Goal: Task Accomplishment & Management: Complete application form

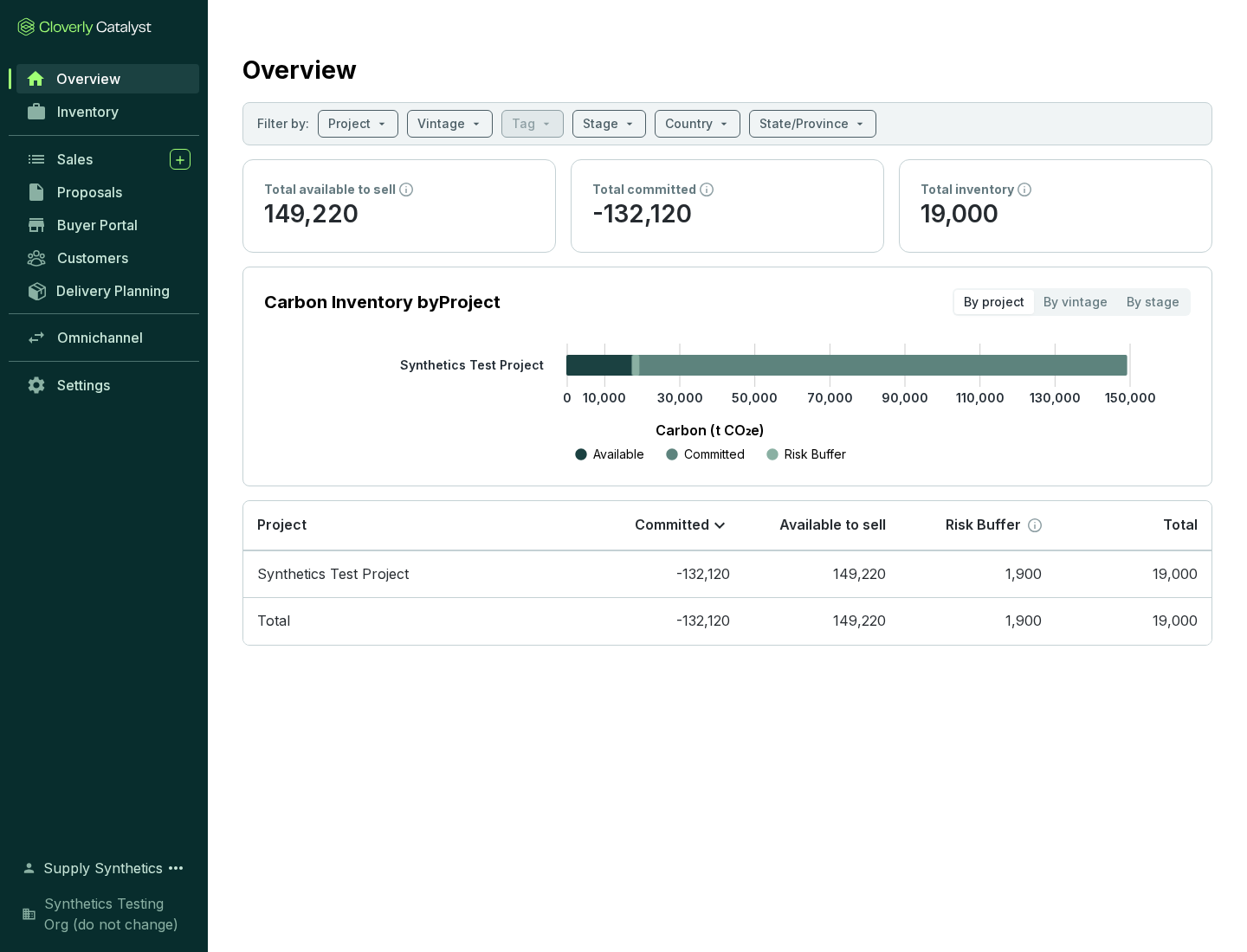
click at [108, 192] on span "Proposals" at bounding box center [89, 192] width 65 height 17
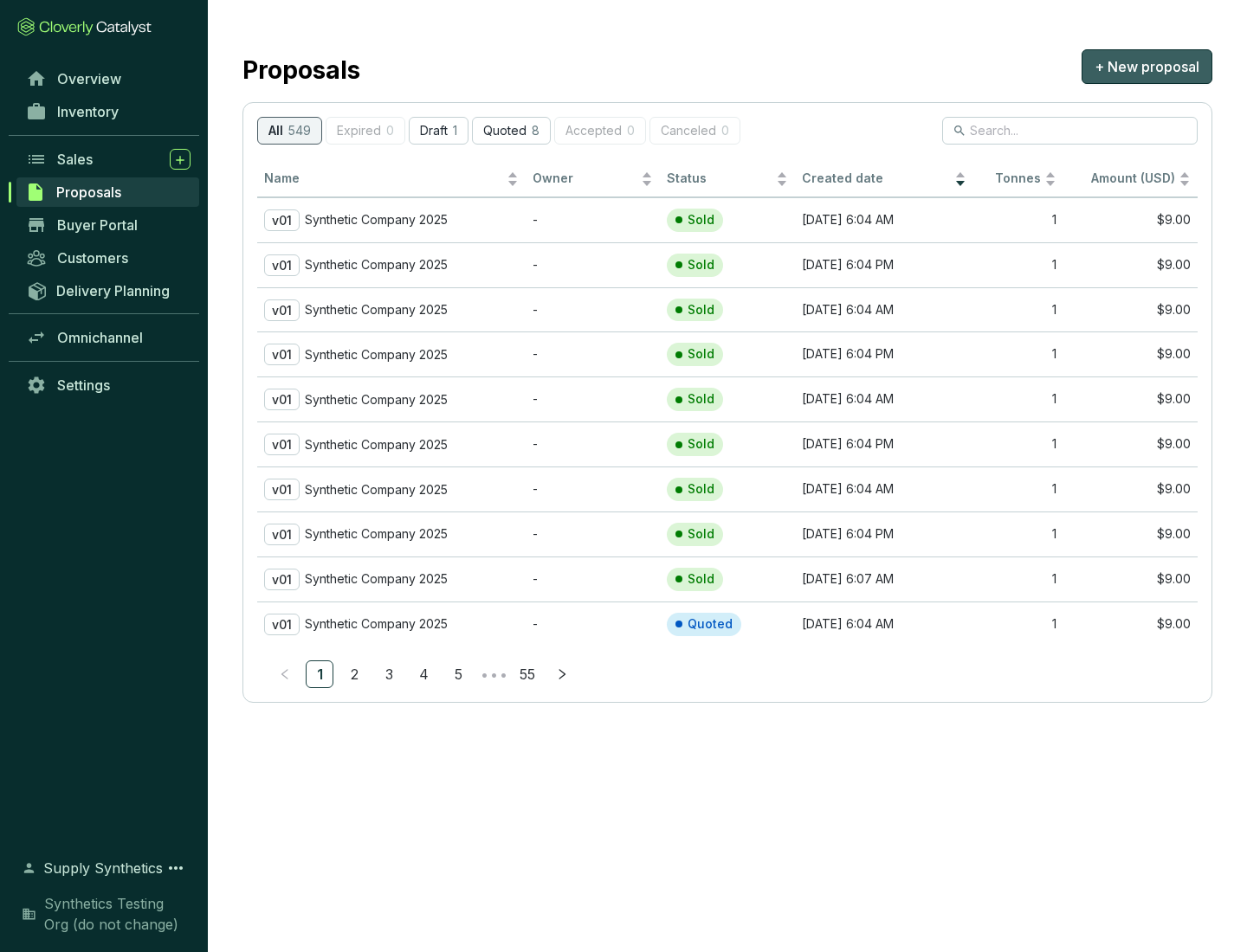
click at [1146, 67] on span "+ New proposal" at bounding box center [1146, 67] width 105 height 21
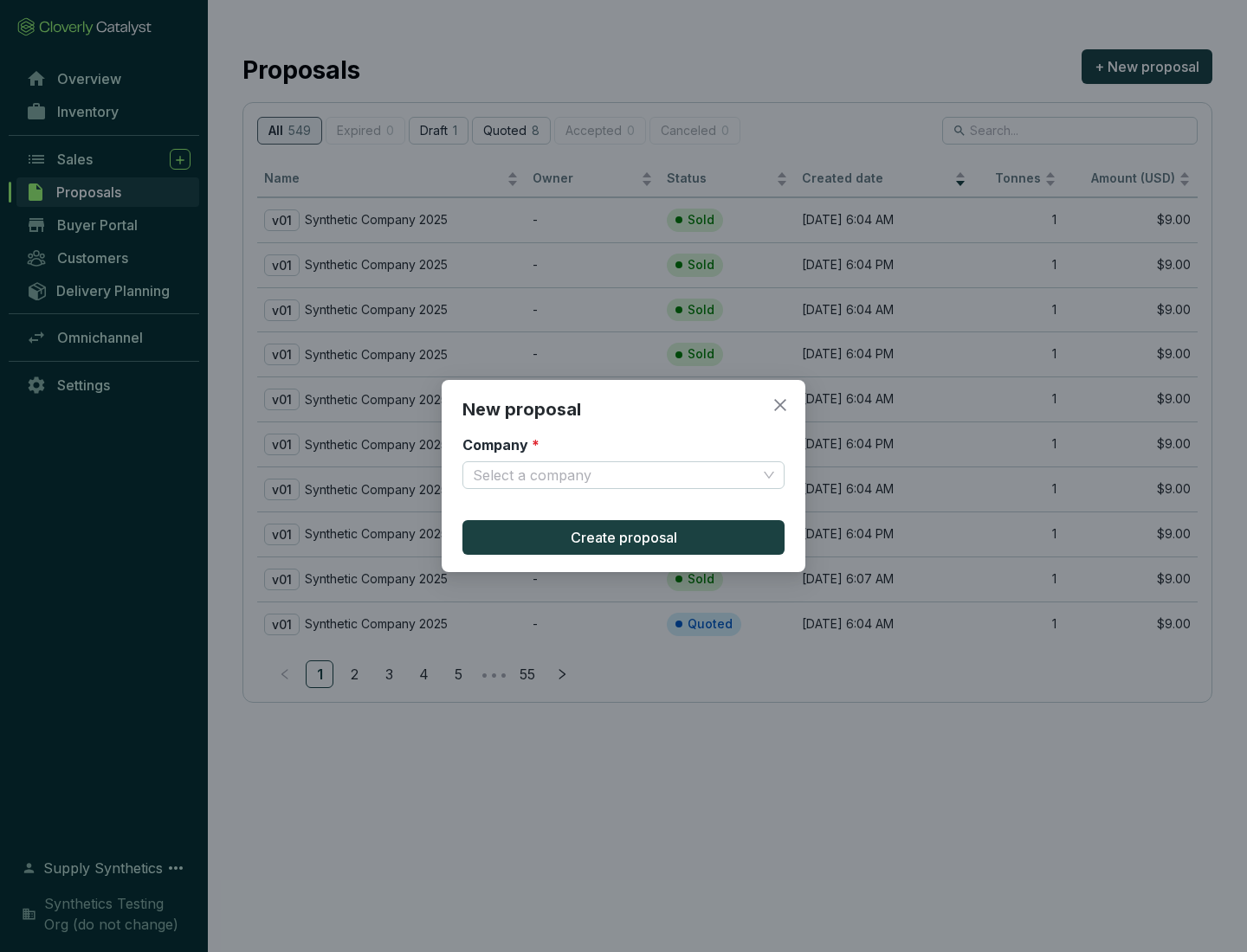
click at [615, 475] on input "Company *" at bounding box center [614, 474] width 284 height 26
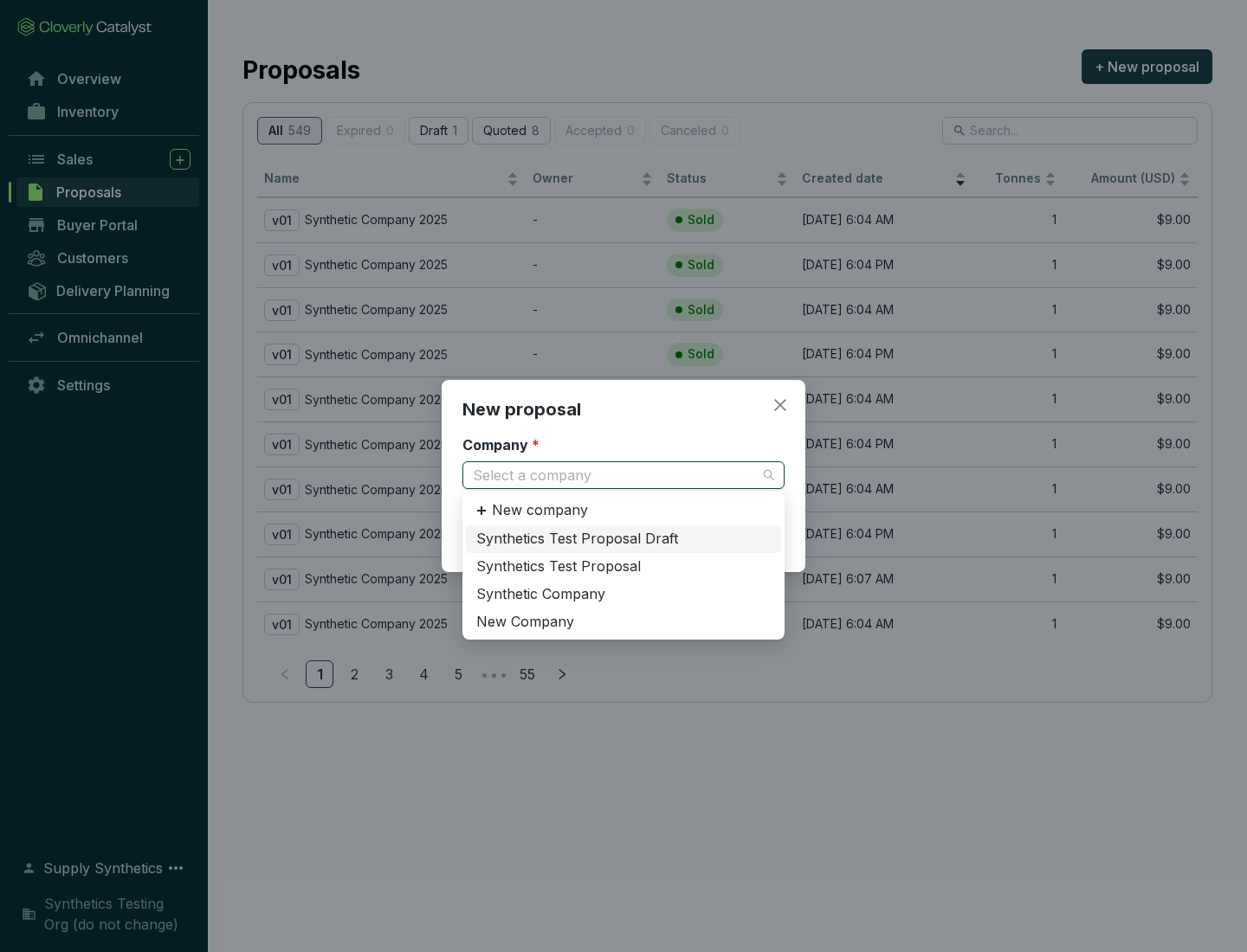
click at [624, 594] on div "Synthetic Company" at bounding box center [624, 595] width 295 height 19
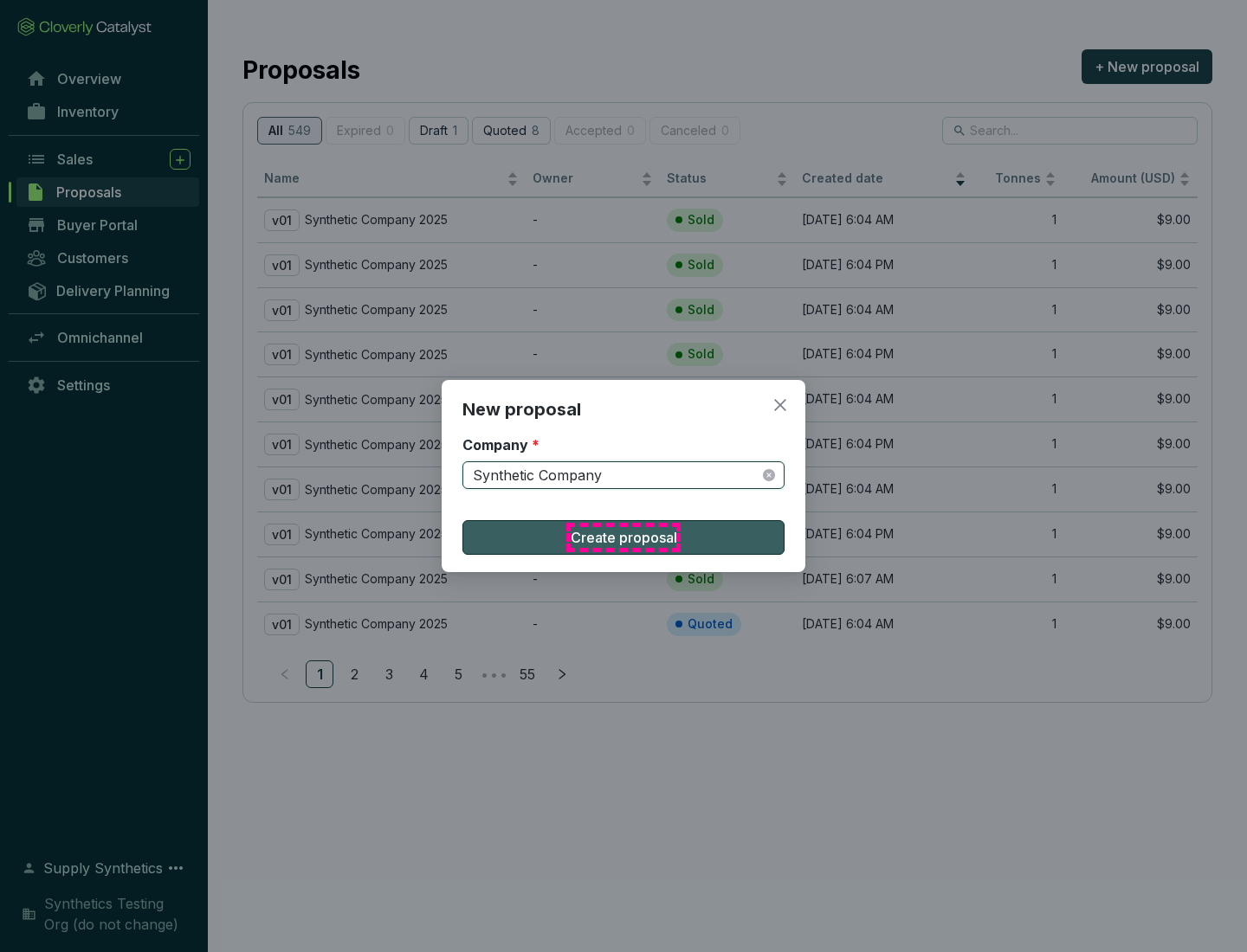
click at [624, 538] on span "Create proposal" at bounding box center [624, 538] width 106 height 21
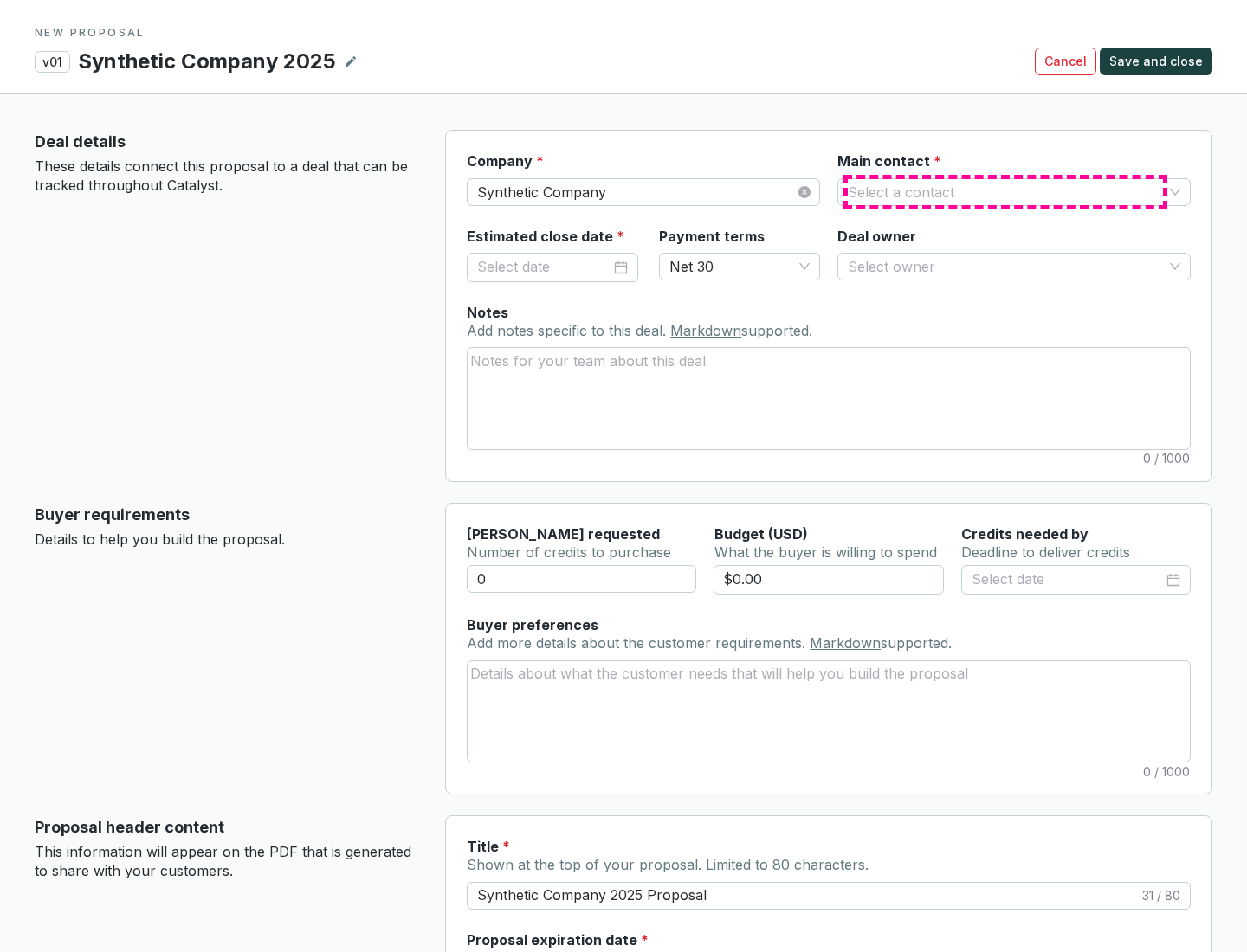
click at [1006, 191] on input "Main contact *" at bounding box center [1006, 192] width 316 height 26
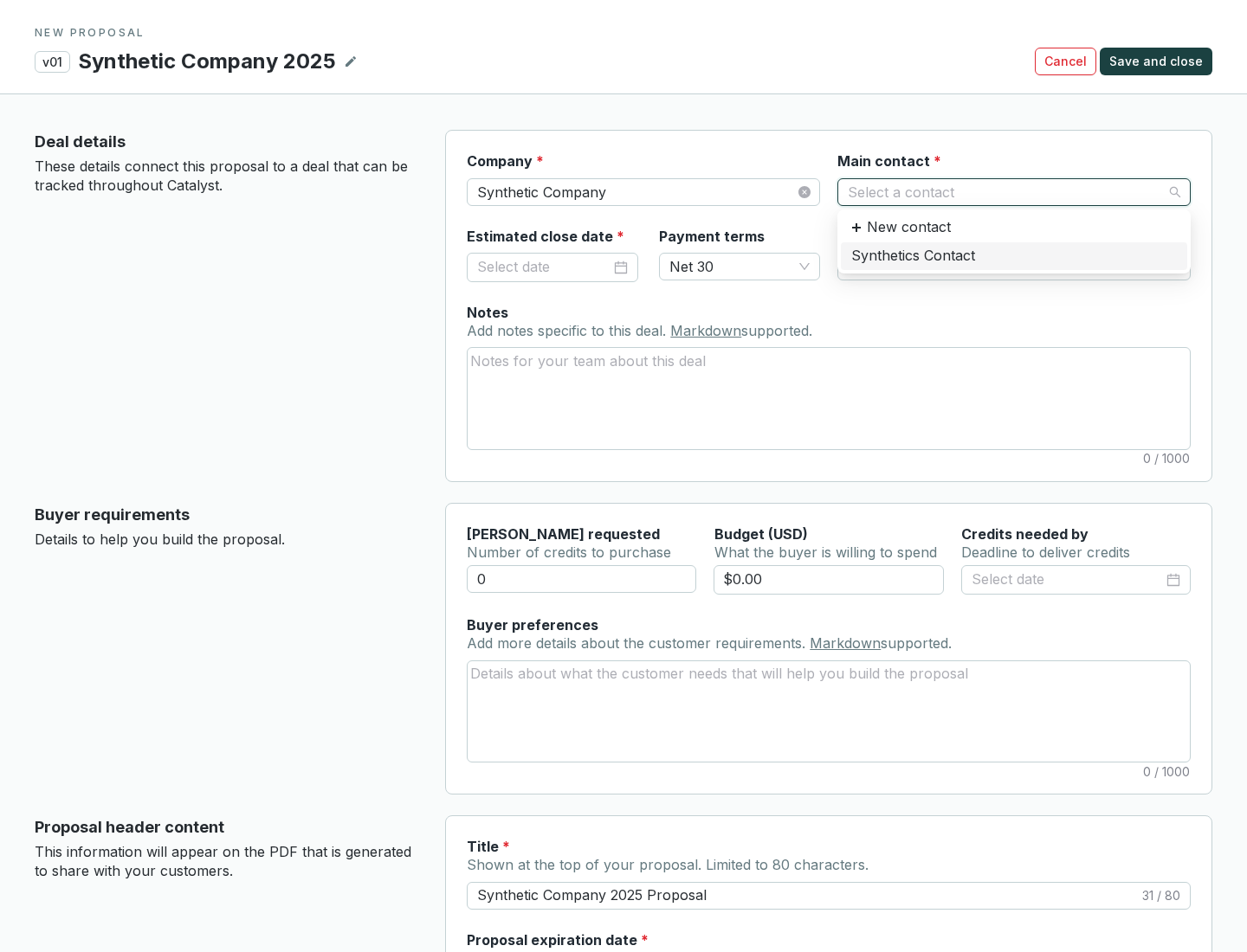
click at [1013, 256] on div "Synthetics Contact" at bounding box center [1013, 257] width 325 height 19
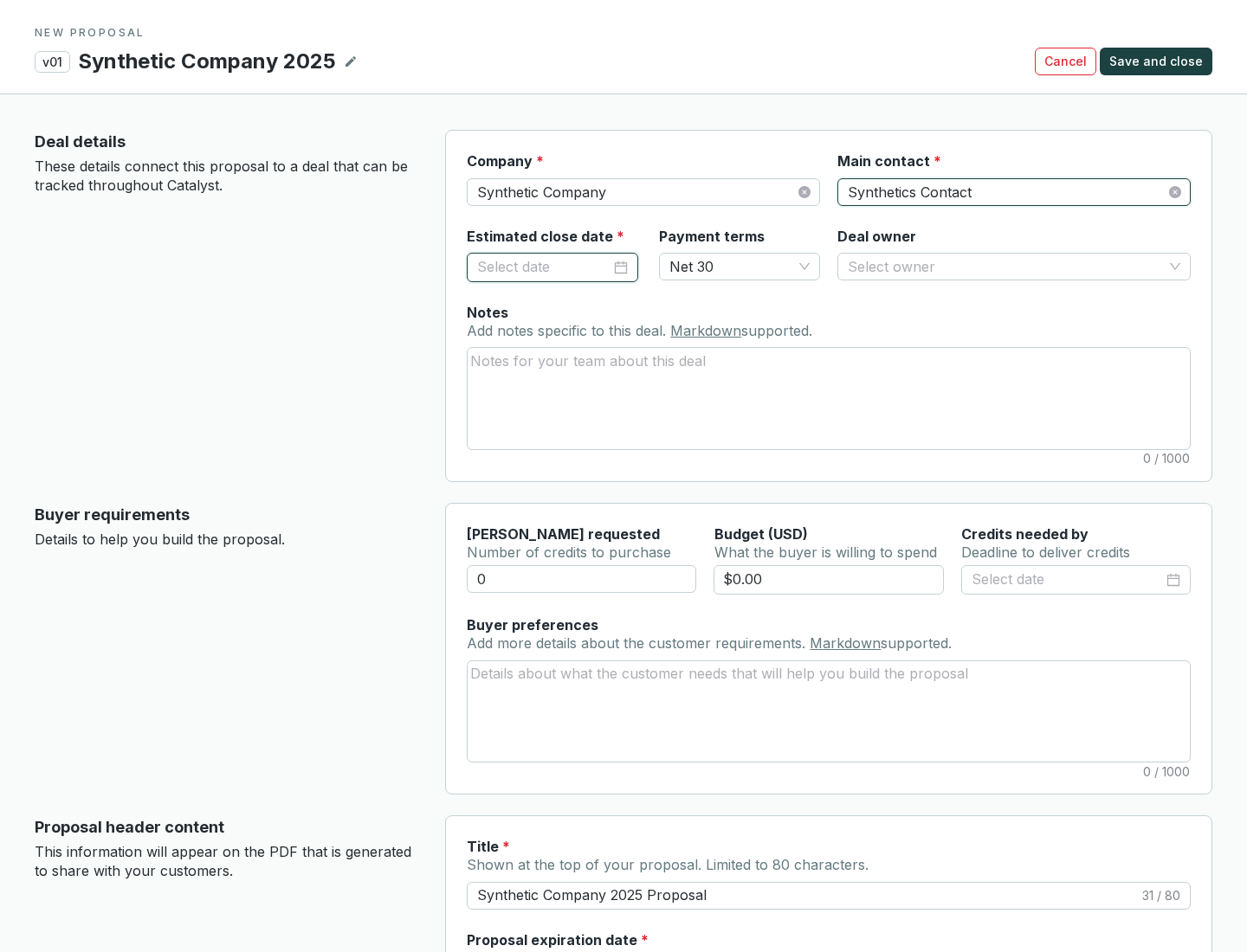
click at [544, 267] on input "Estimated close date *" at bounding box center [544, 268] width 133 height 23
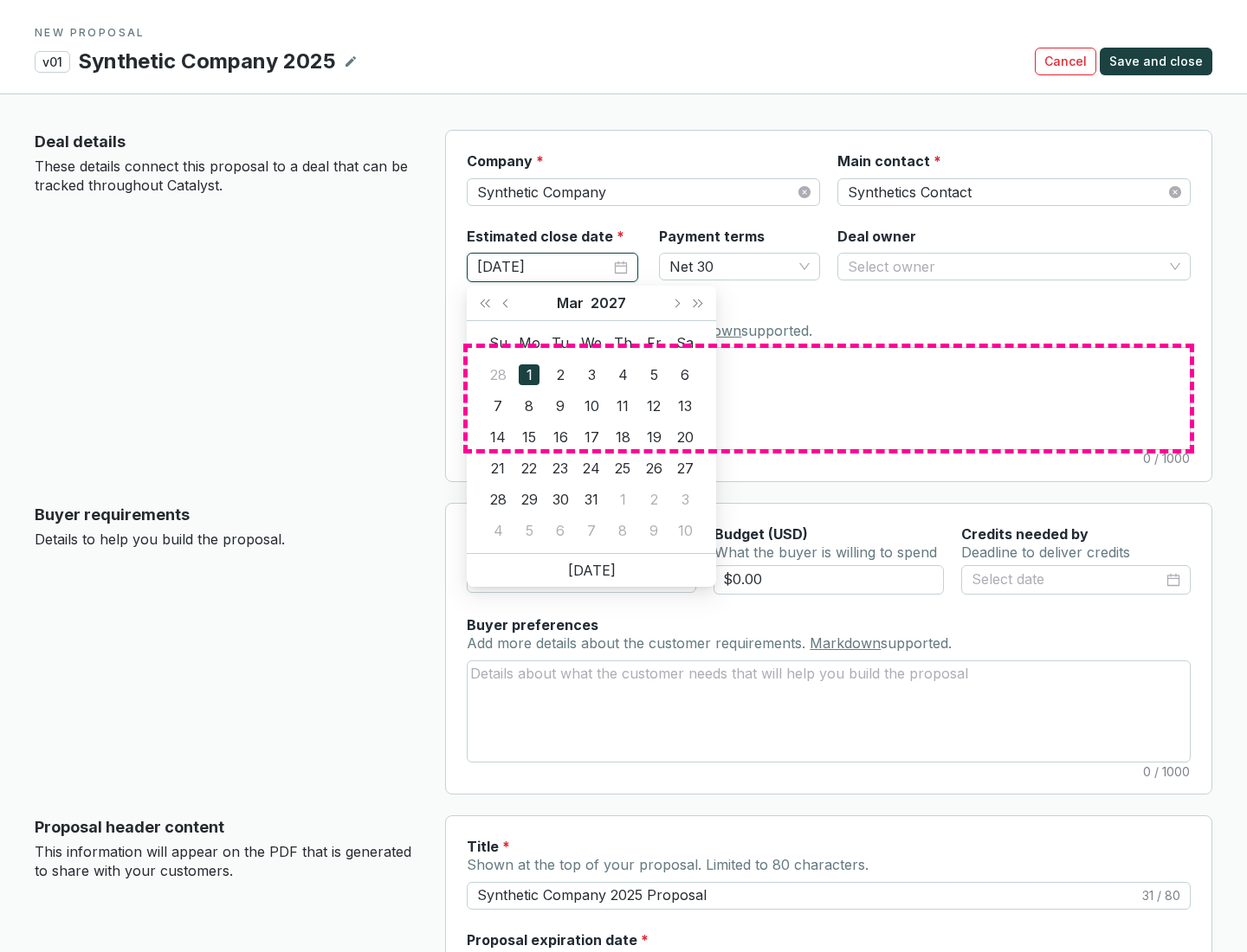
type input "[DATE]"
click at [829, 398] on textarea "Notes Add notes specific to this deal. Markdown supported." at bounding box center [829, 398] width 722 height 101
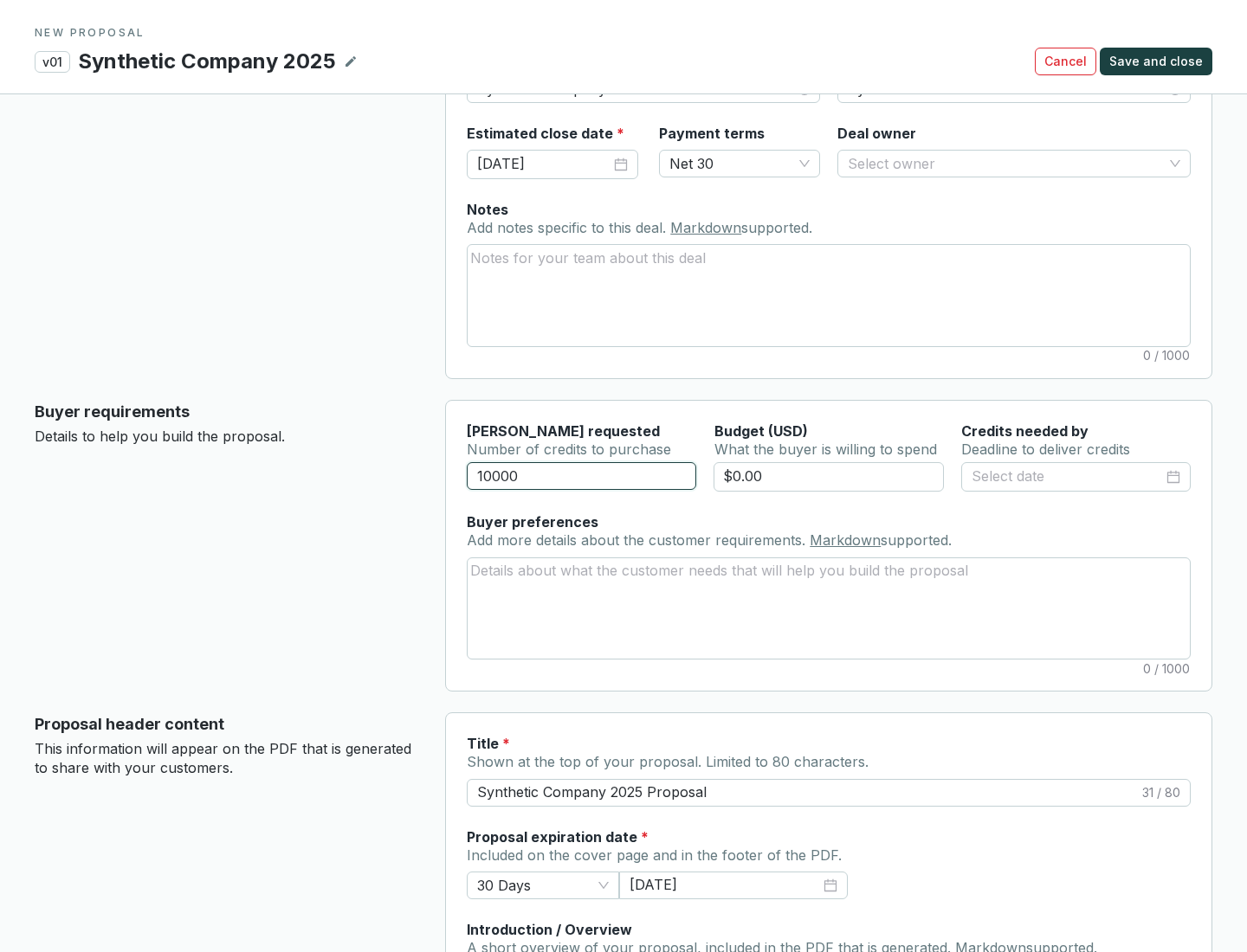
scroll to position [104, 0]
type input "10000"
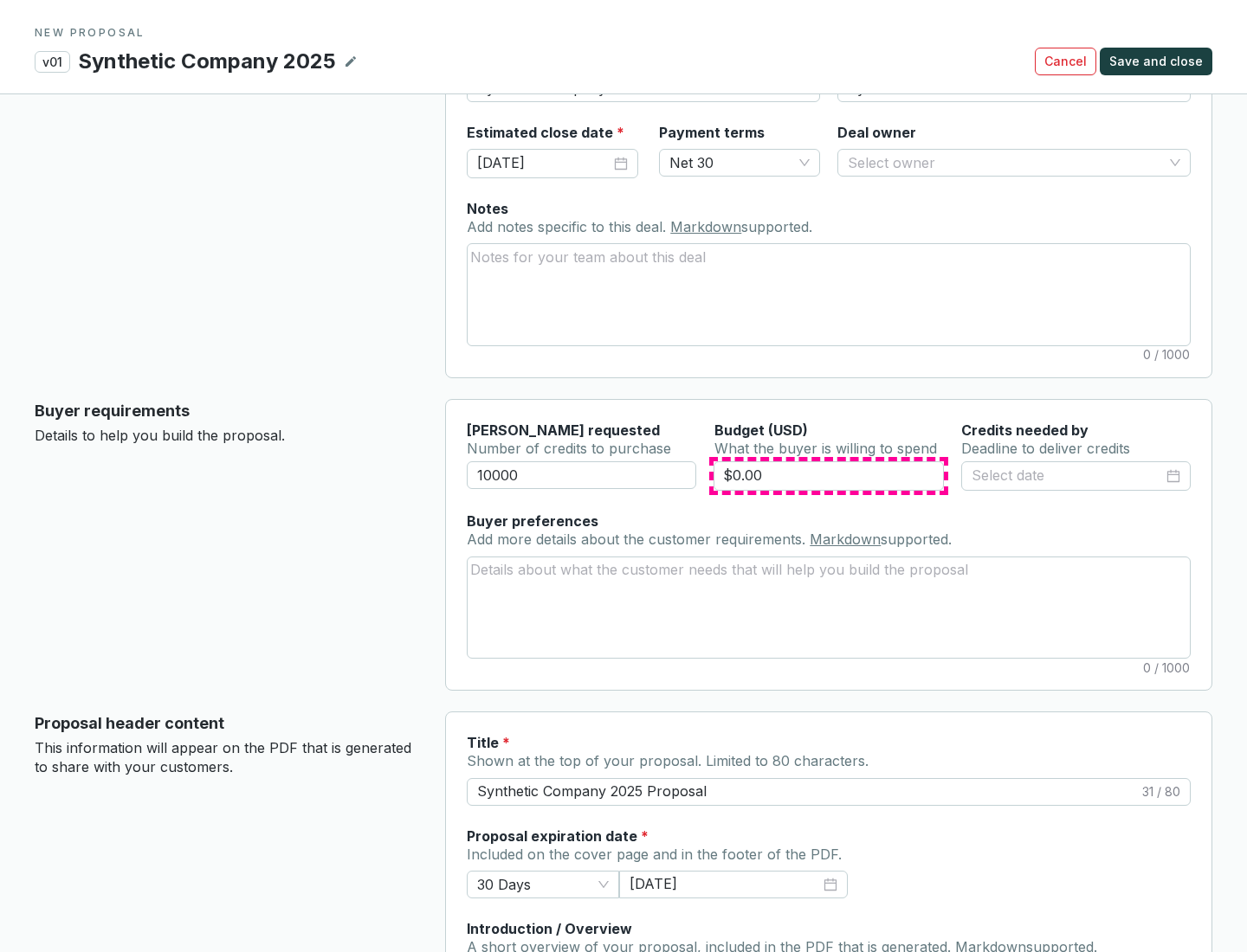
type input "$0.00"
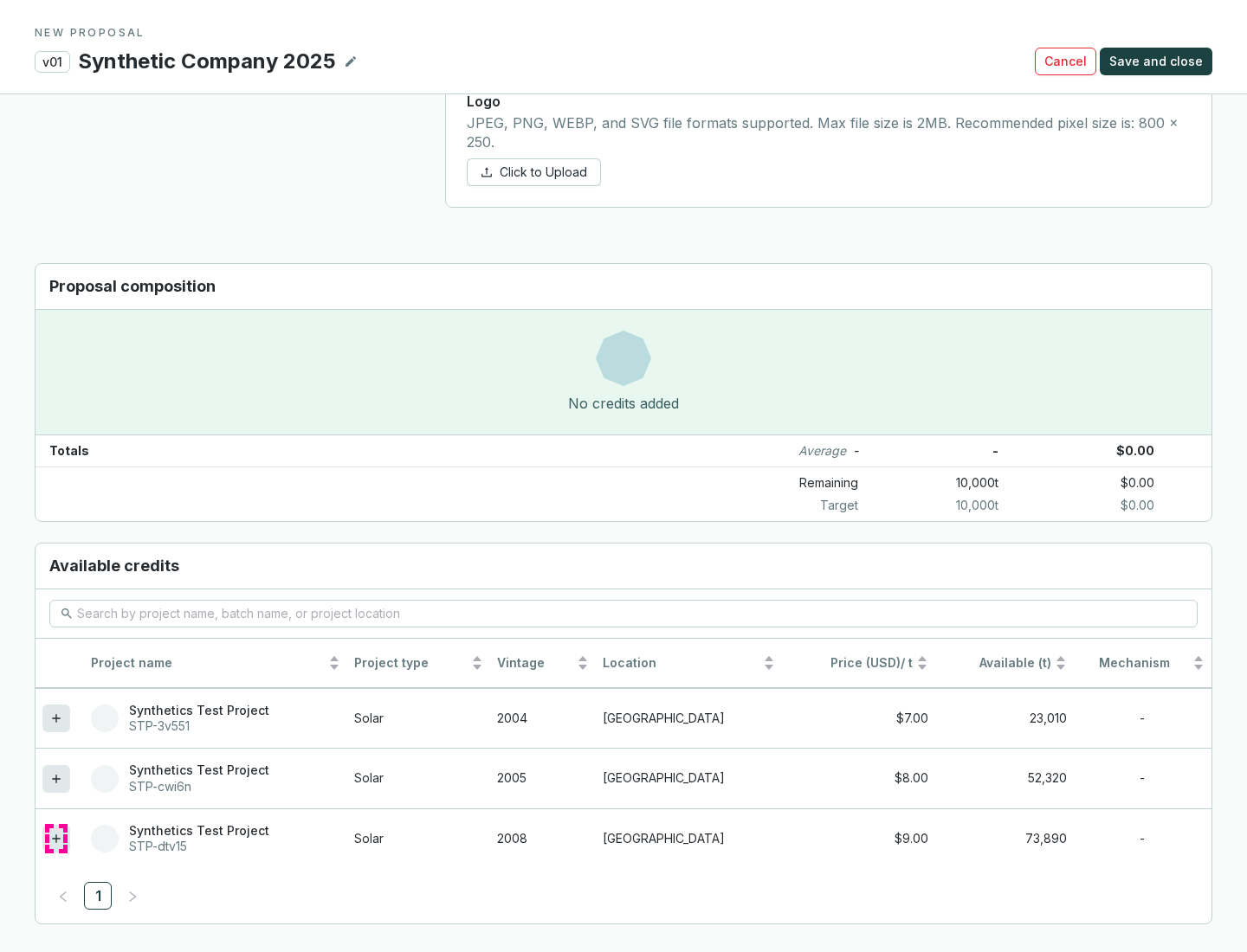
click at [56, 839] on icon at bounding box center [56, 838] width 8 height 8
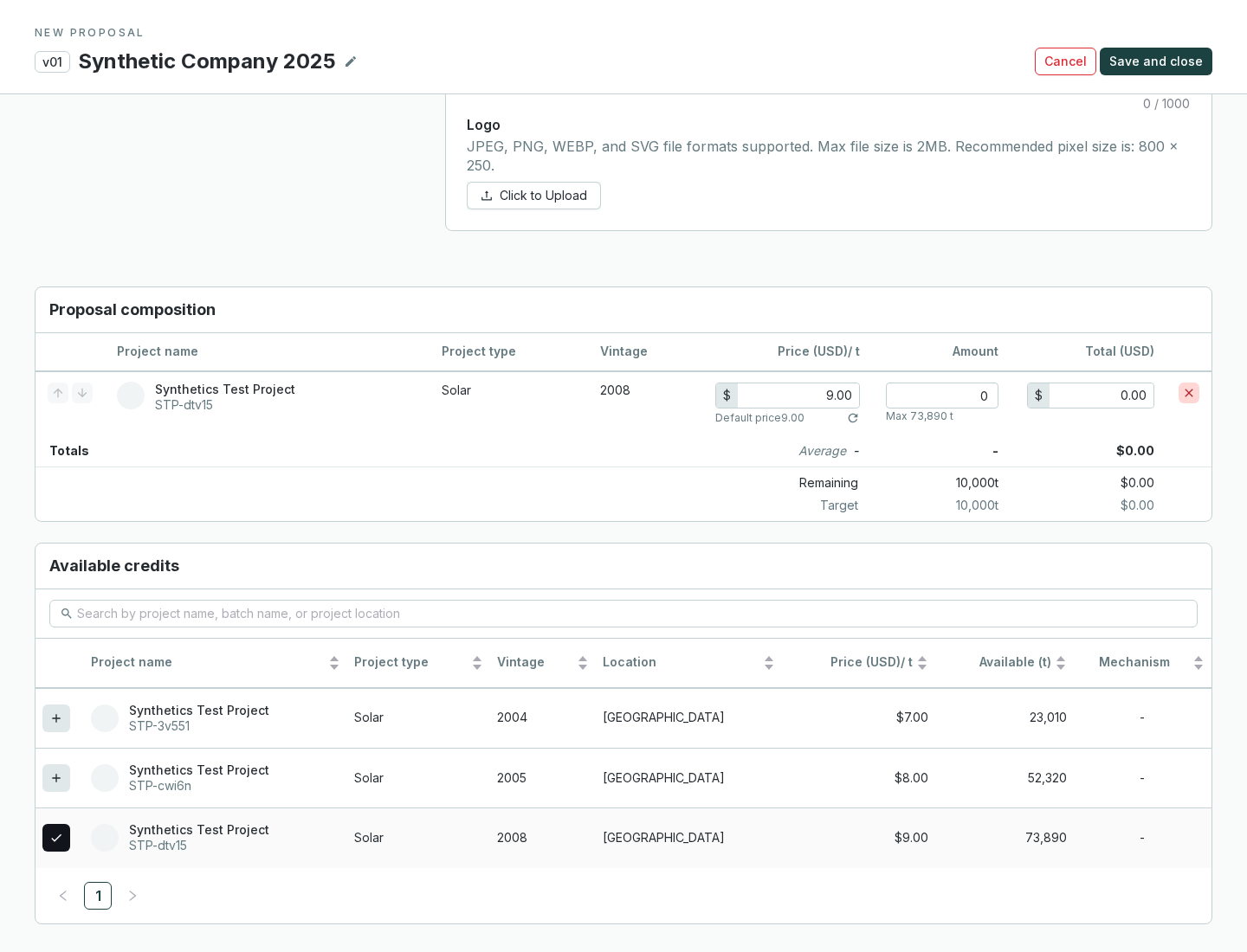
scroll to position [996, 0]
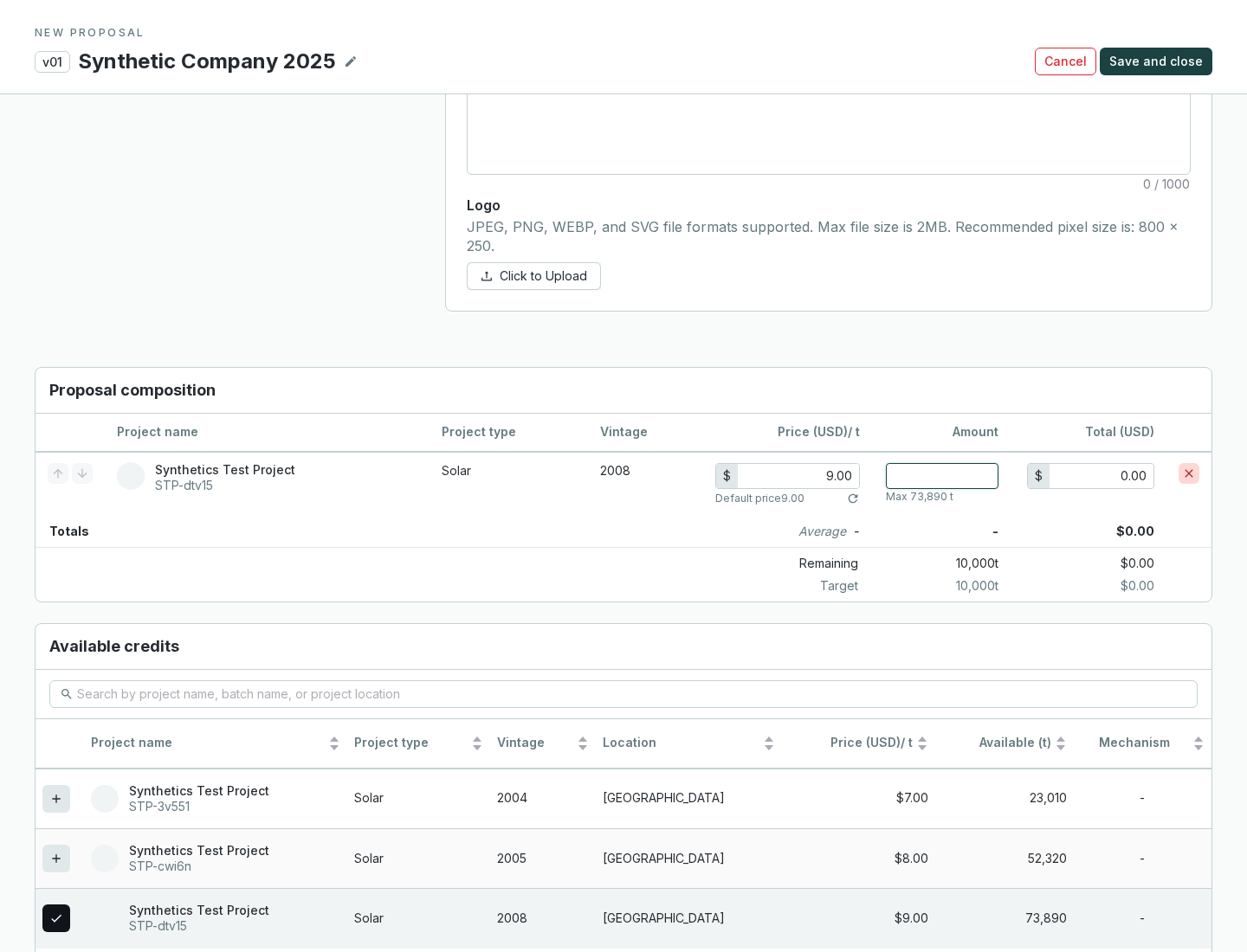
type input "1"
type input "9.00"
type input "1"
click at [1159, 62] on span "Save and close" at bounding box center [1156, 62] width 93 height 17
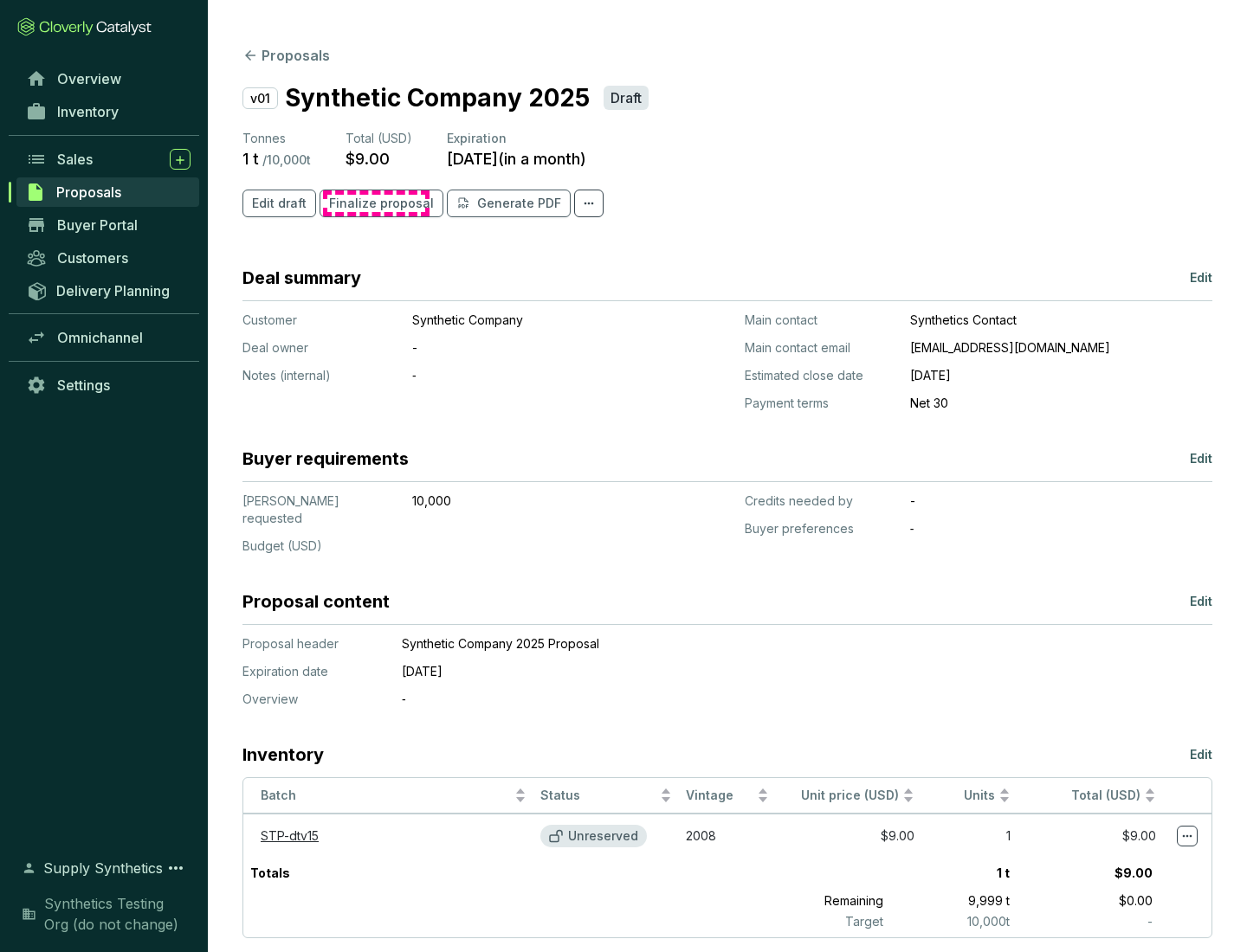
click at [375, 203] on span "Finalize proposal" at bounding box center [381, 203] width 105 height 17
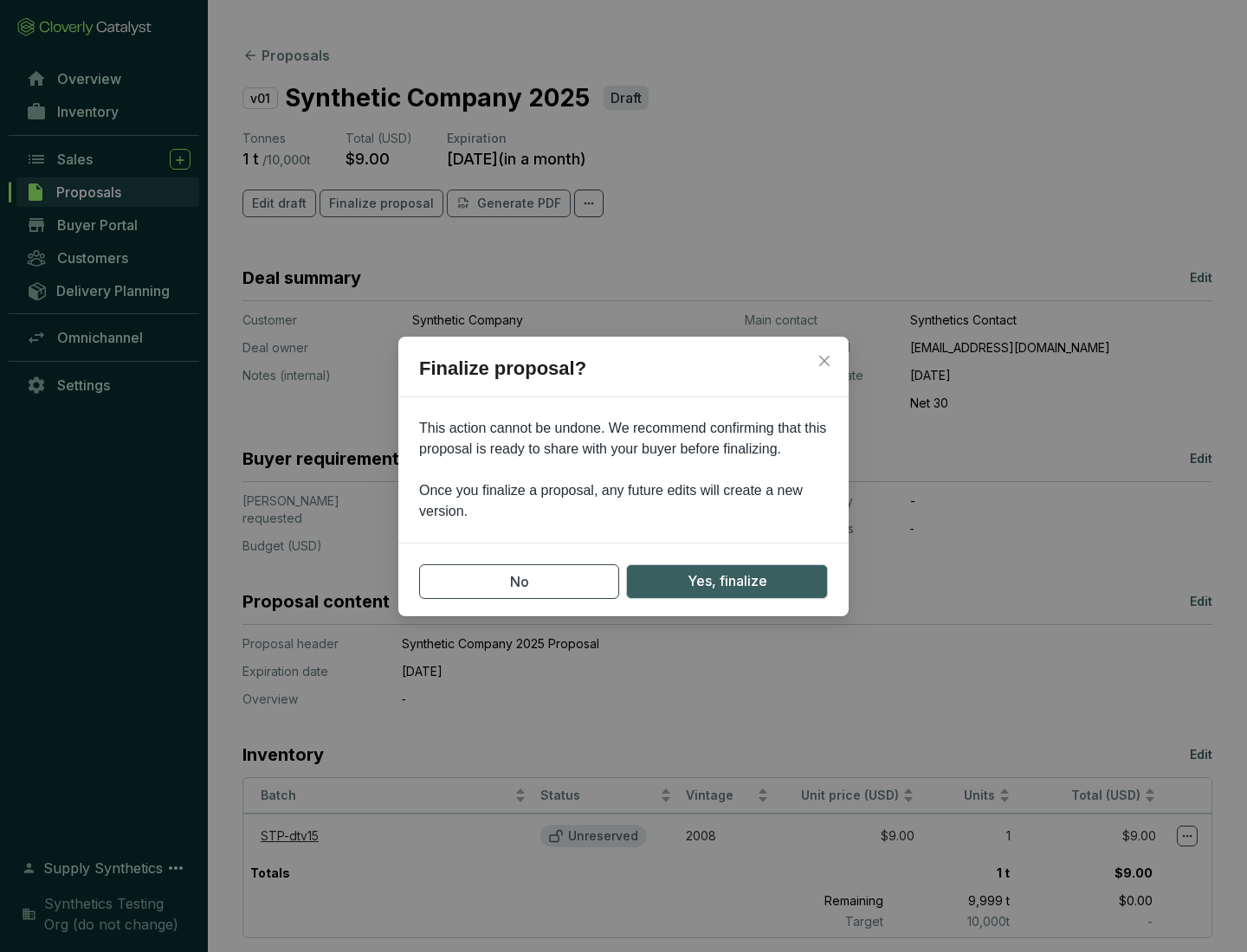
click at [726, 581] on span "Yes, finalize" at bounding box center [727, 581] width 80 height 22
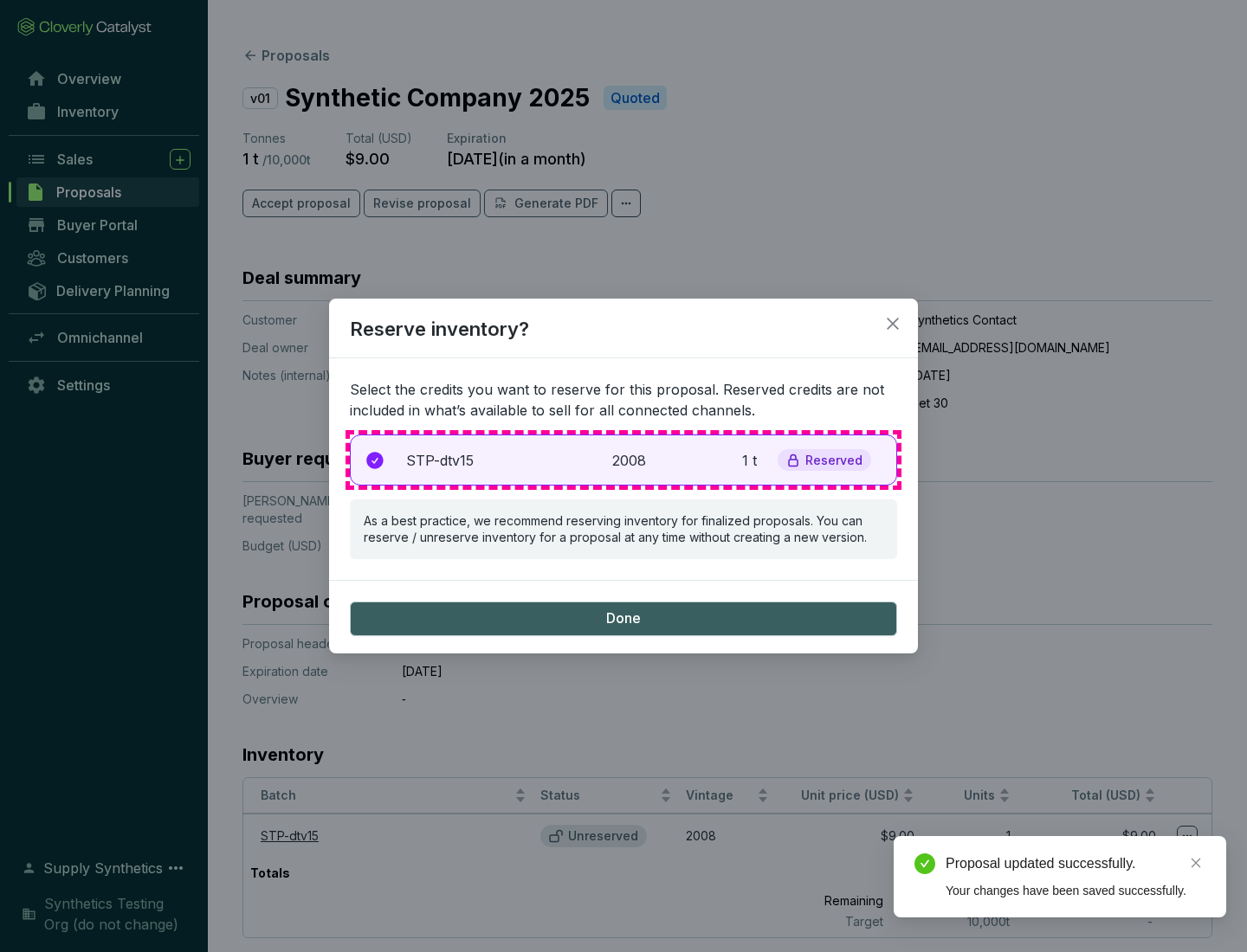
click at [624, 460] on p "2008" at bounding box center [631, 461] width 38 height 21
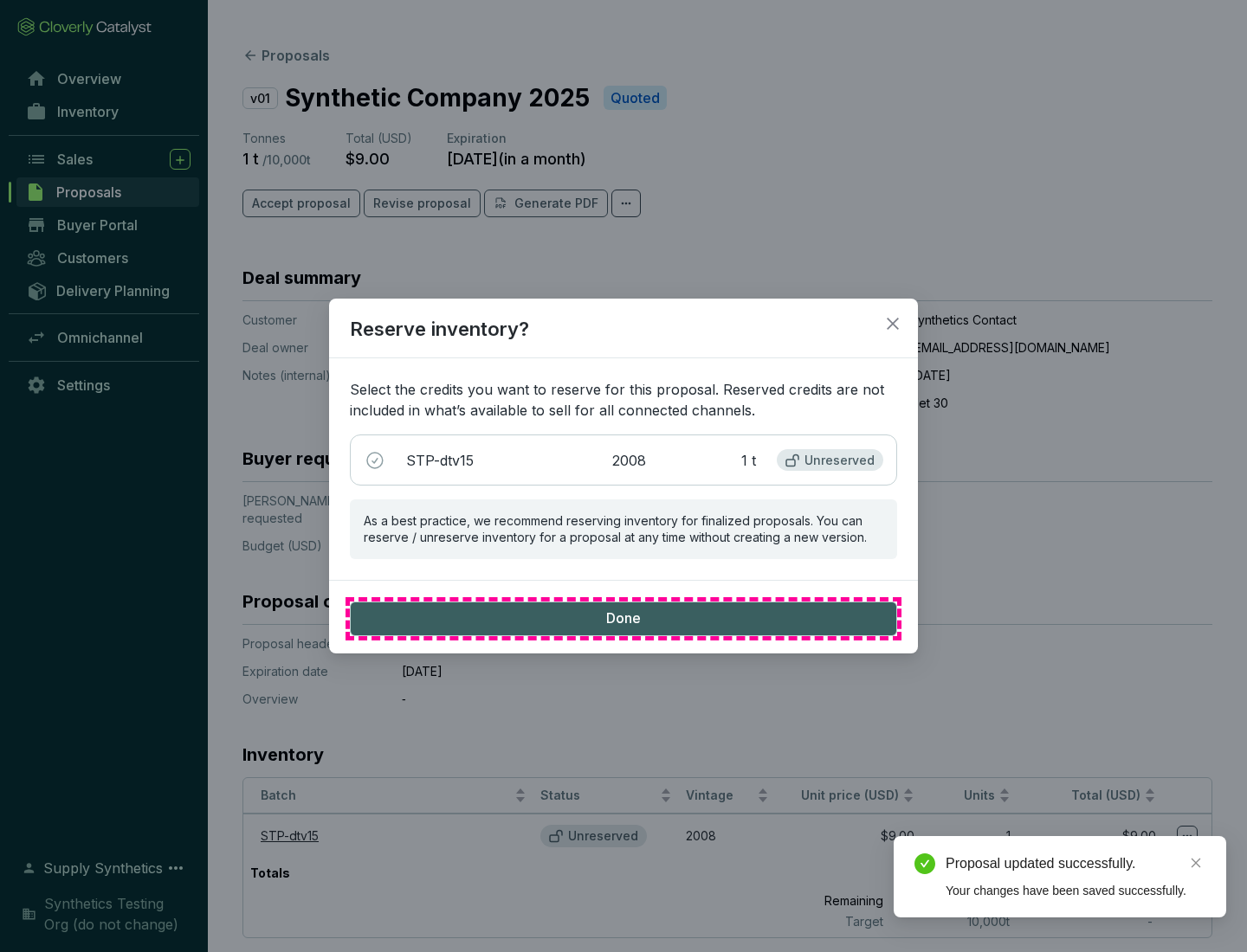
click at [624, 618] on span "Done" at bounding box center [624, 619] width 34 height 19
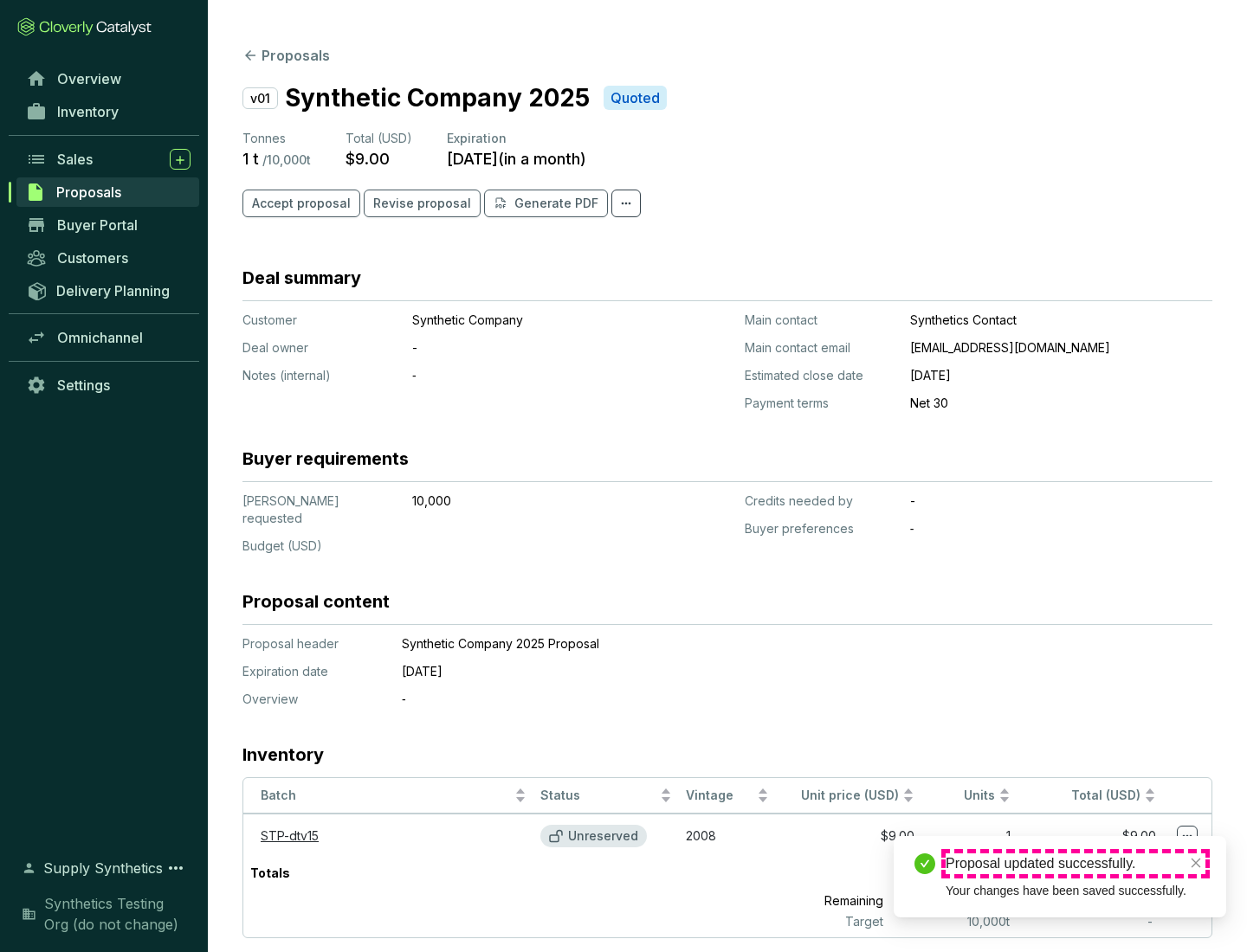
click at [1075, 864] on div "Proposal updated successfully." at bounding box center [1075, 864] width 259 height 21
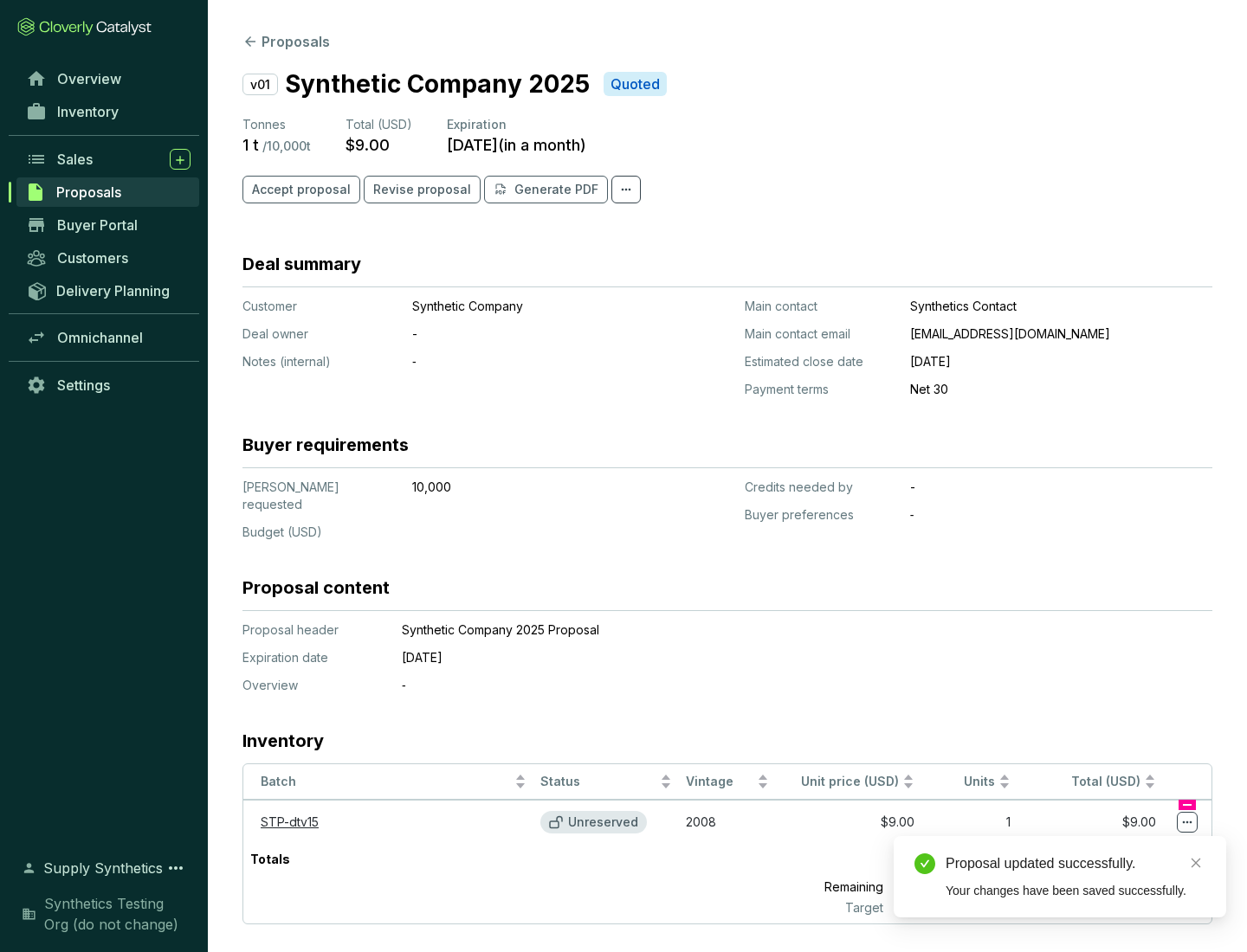
click at [1187, 821] on icon at bounding box center [1187, 822] width 10 height 3
click at [1134, 844] on div "Proposal updated successfully. Your changes have been saved successfully." at bounding box center [1060, 877] width 333 height 82
click at [1075, 864] on div "Proposal updated successfully." at bounding box center [1075, 864] width 259 height 21
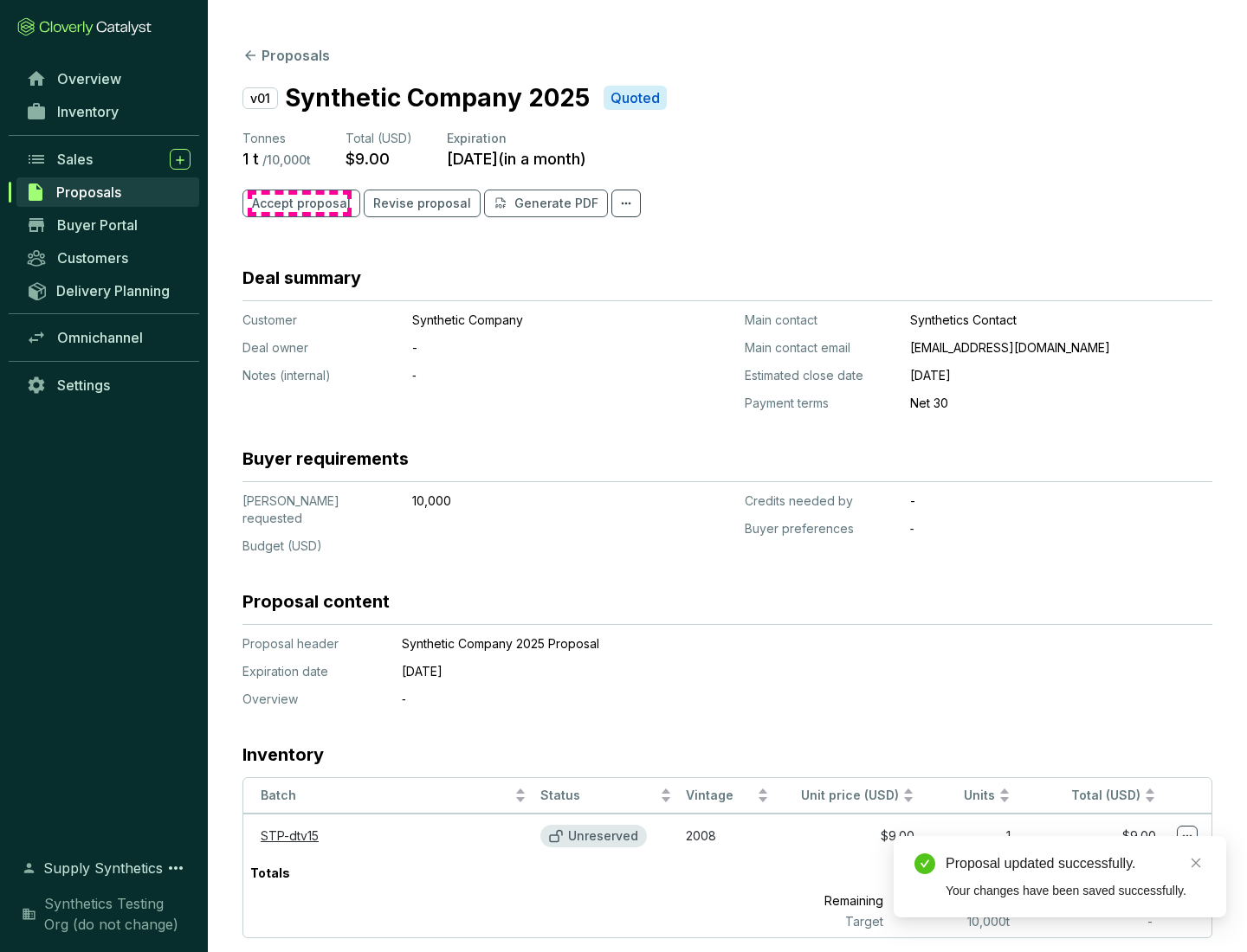
click at [298, 203] on span "Accept proposal" at bounding box center [301, 203] width 99 height 17
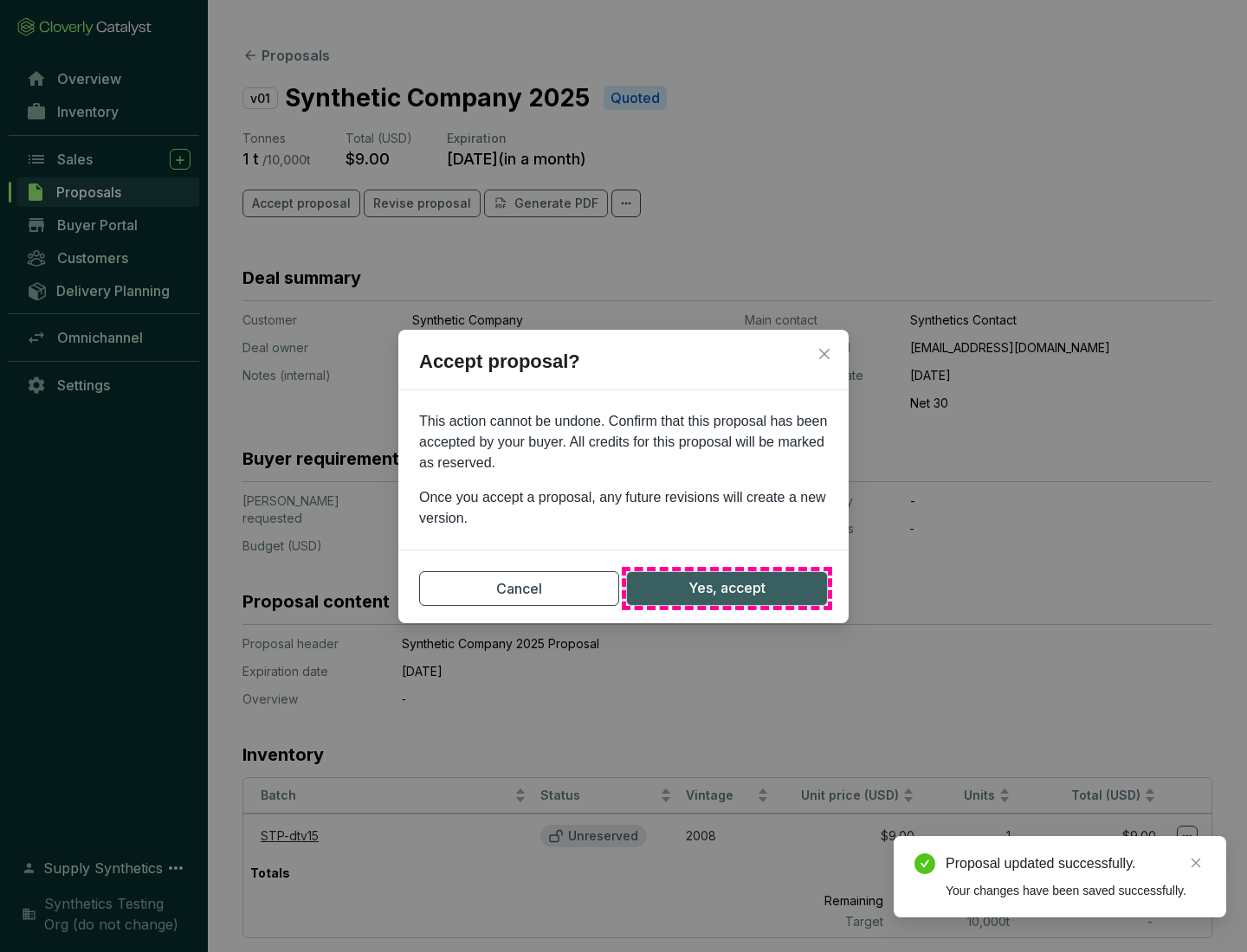
click at [726, 588] on span "Yes, accept" at bounding box center [726, 588] width 77 height 22
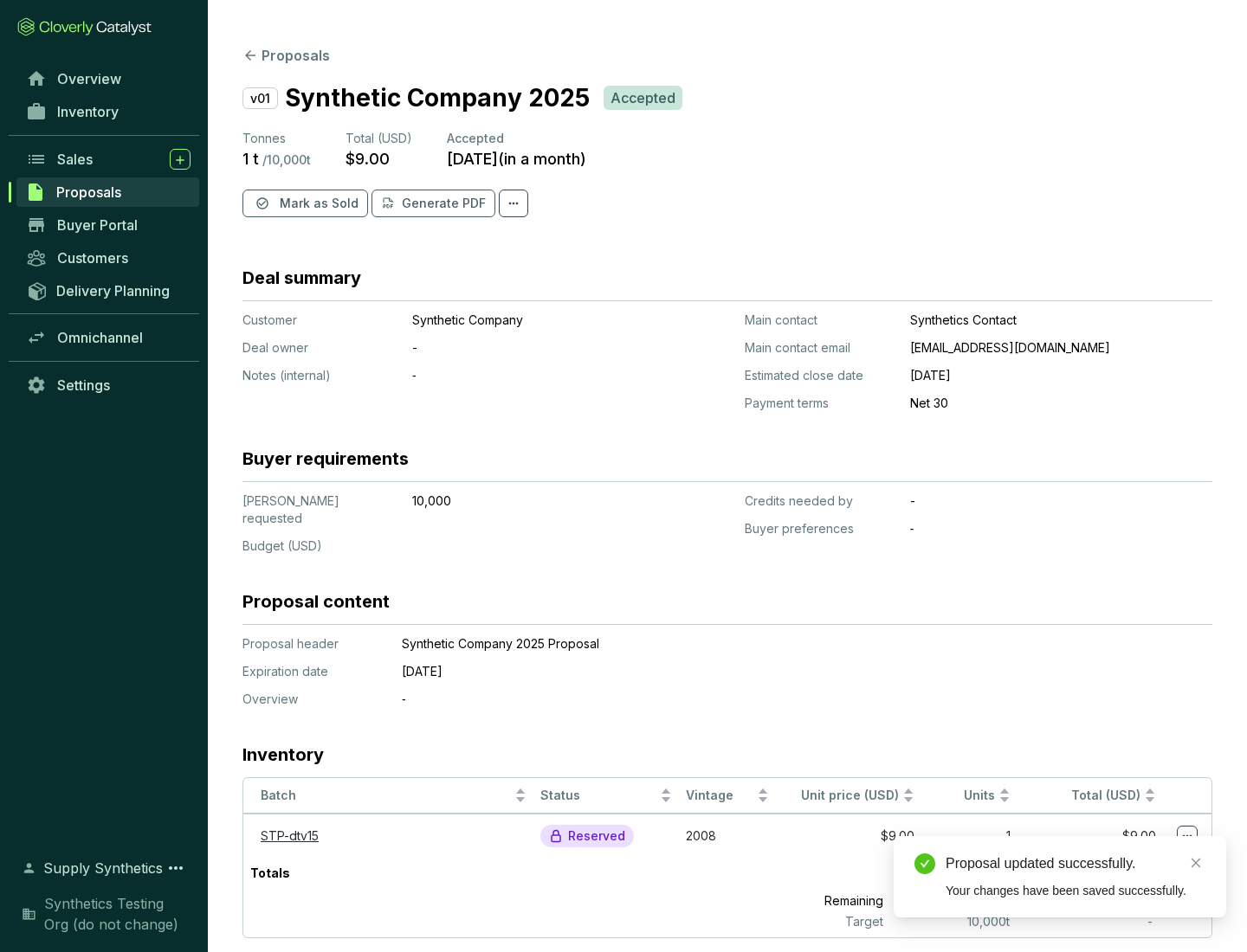
click at [317, 203] on span "Mark as Sold" at bounding box center [318, 203] width 79 height 17
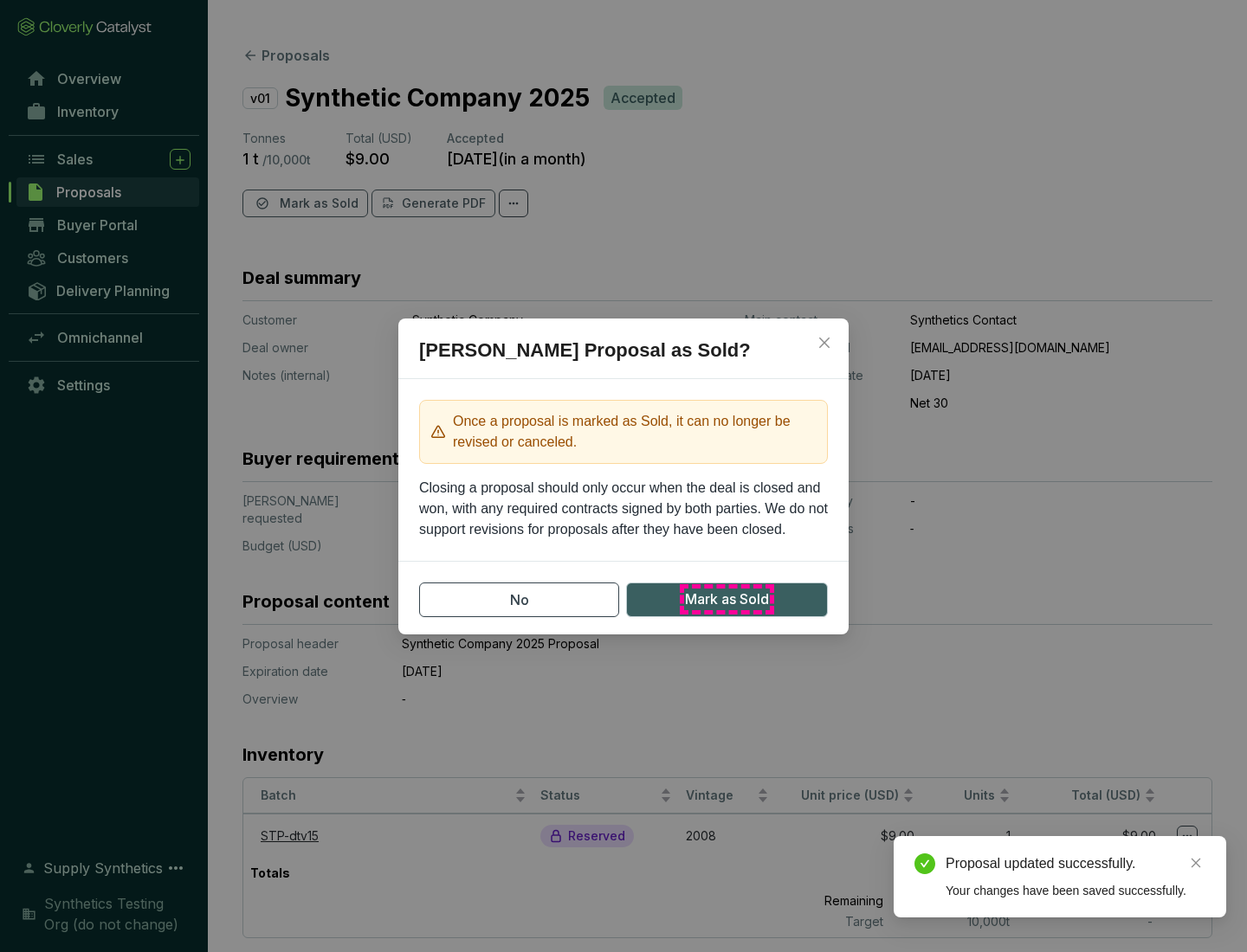
click at [726, 599] on span "Mark as Sold" at bounding box center [727, 599] width 84 height 22
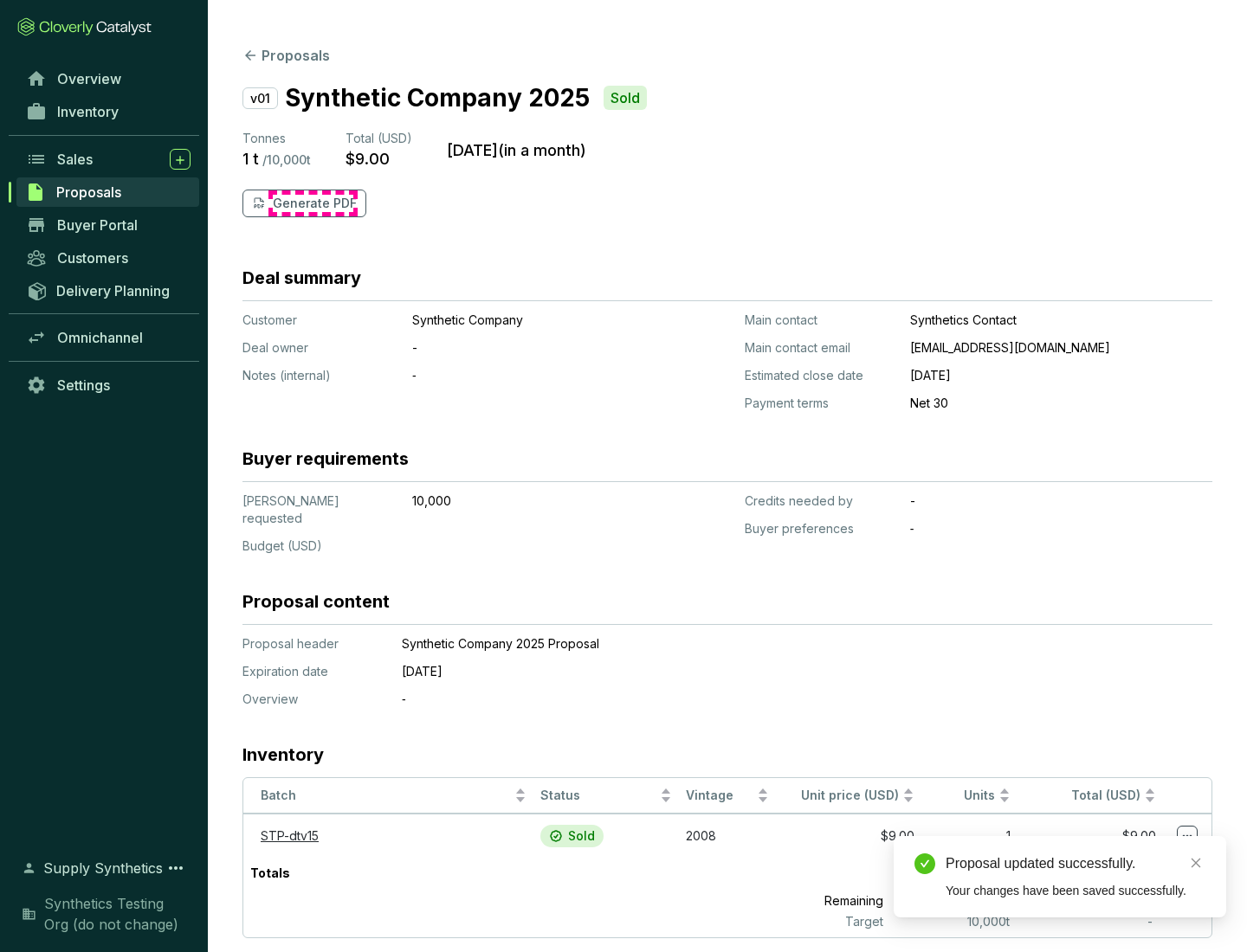
click at [313, 203] on p "Generate PDF" at bounding box center [315, 203] width 84 height 17
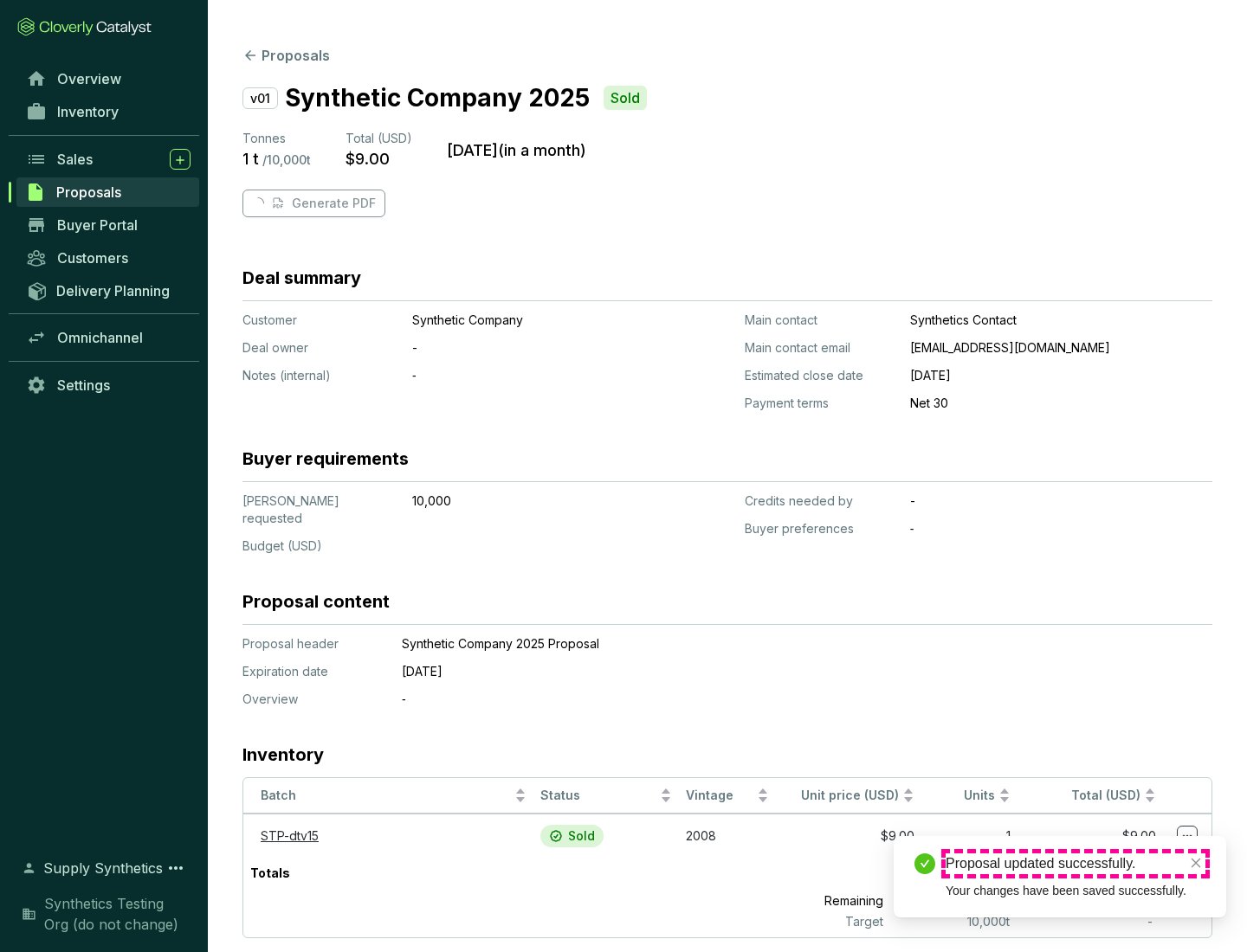
click at [1075, 864] on div "Proposal updated successfully." at bounding box center [1075, 864] width 259 height 21
